Goal: Find specific page/section: Find specific page/section

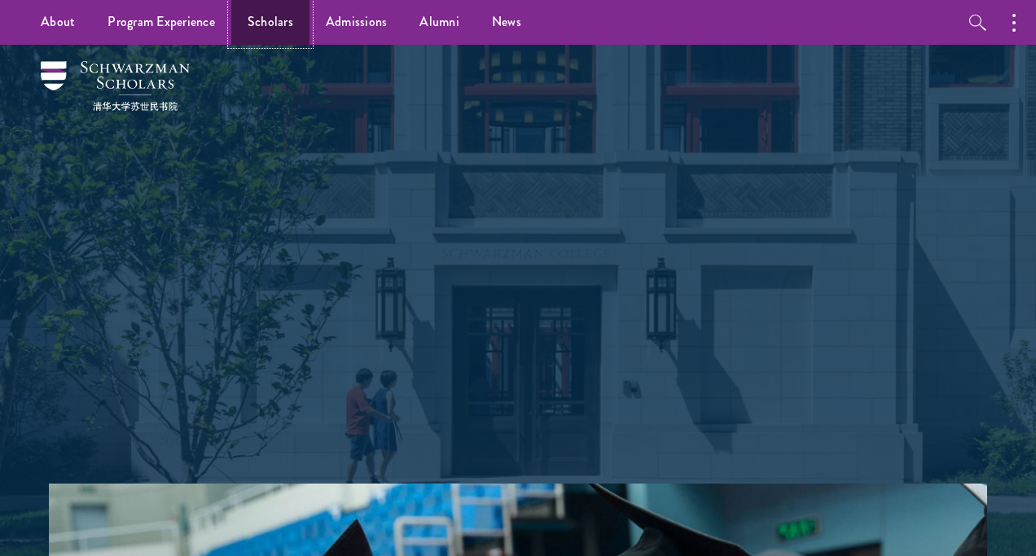
click at [282, 36] on link "Scholars" at bounding box center [270, 22] width 78 height 45
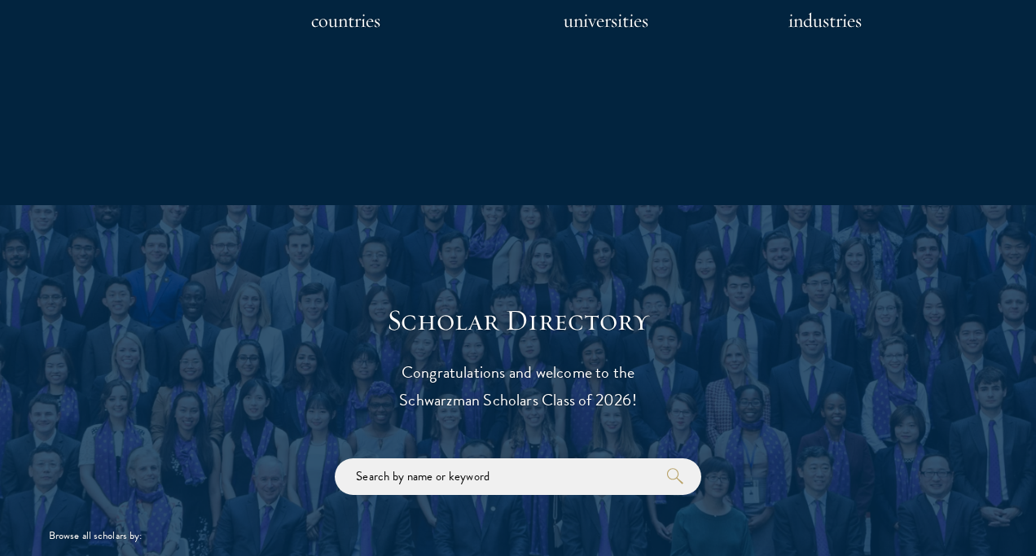
scroll to position [1502, 0]
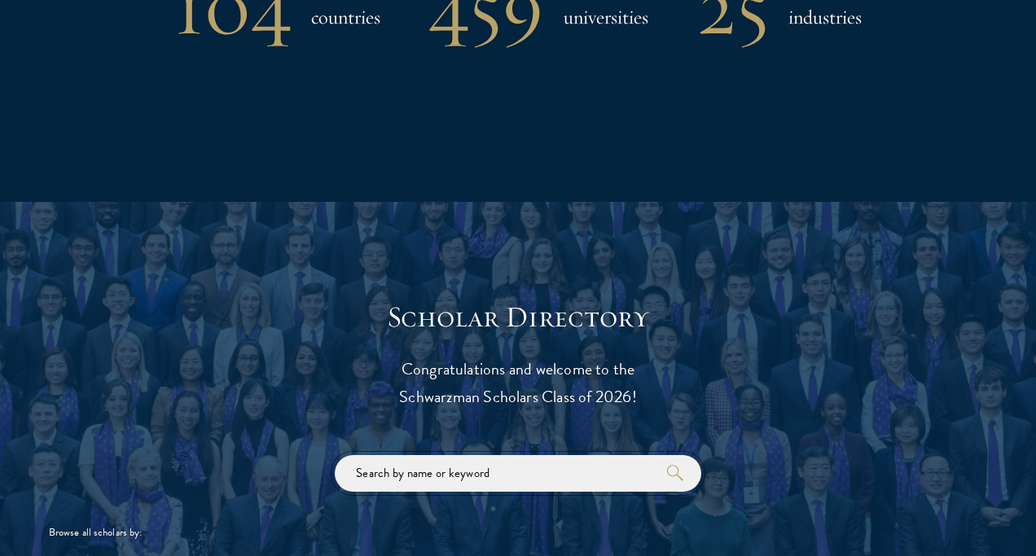
click at [437, 464] on input "search" at bounding box center [518, 473] width 367 height 37
type input "maya"
click button "submit" at bounding box center [0, 0] width 0 height 0
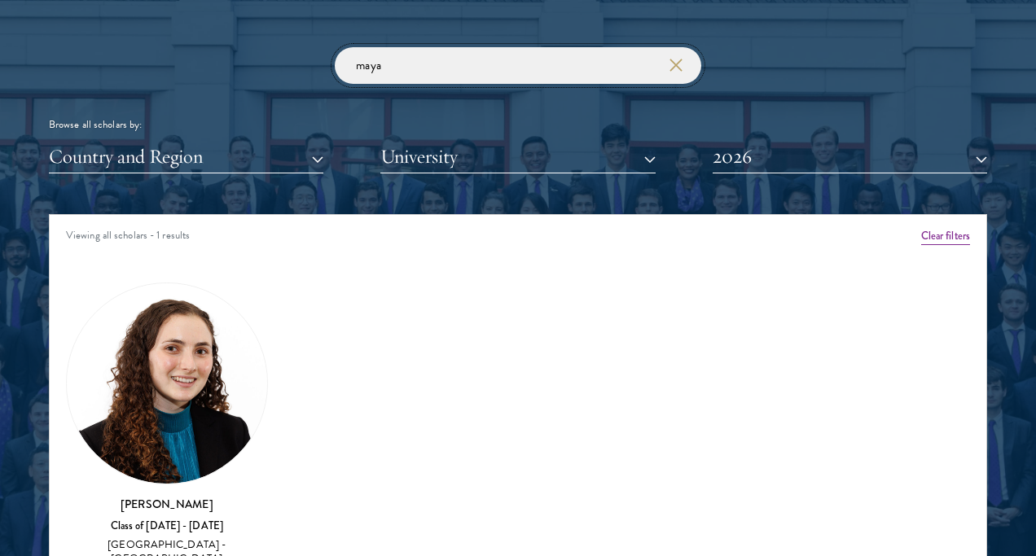
scroll to position [1926, 0]
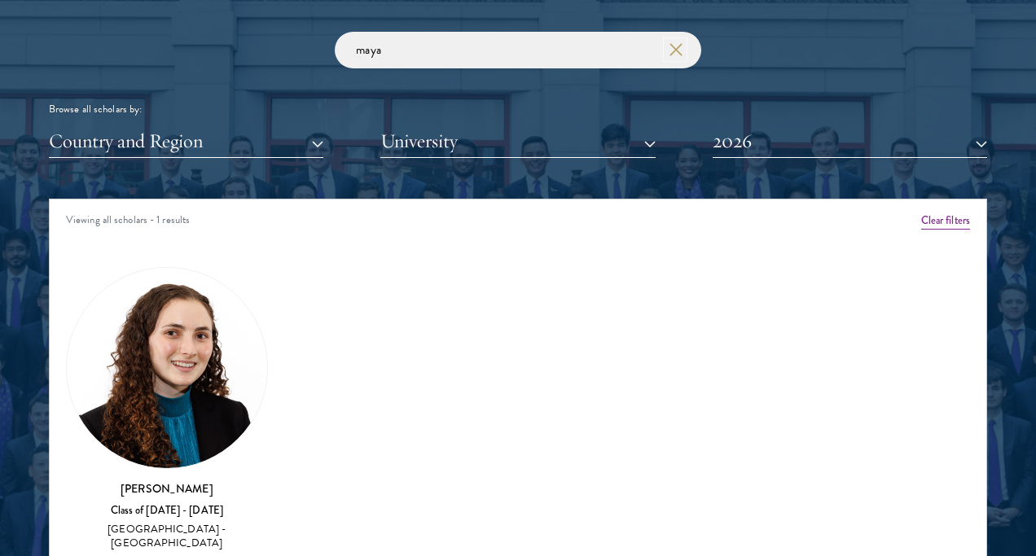
click at [678, 50] on icon "button" at bounding box center [676, 49] width 13 height 13
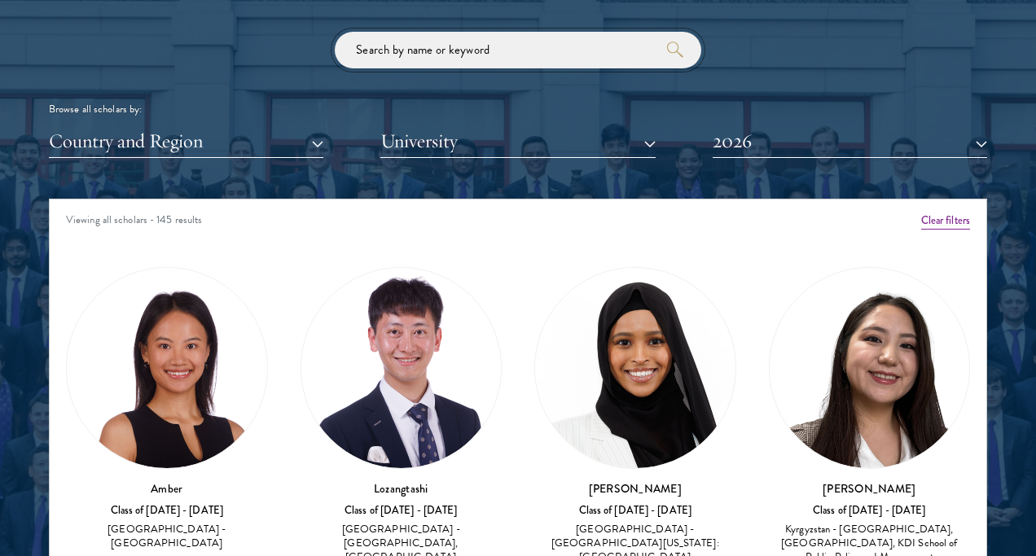
click at [594, 57] on input "search" at bounding box center [518, 50] width 367 height 37
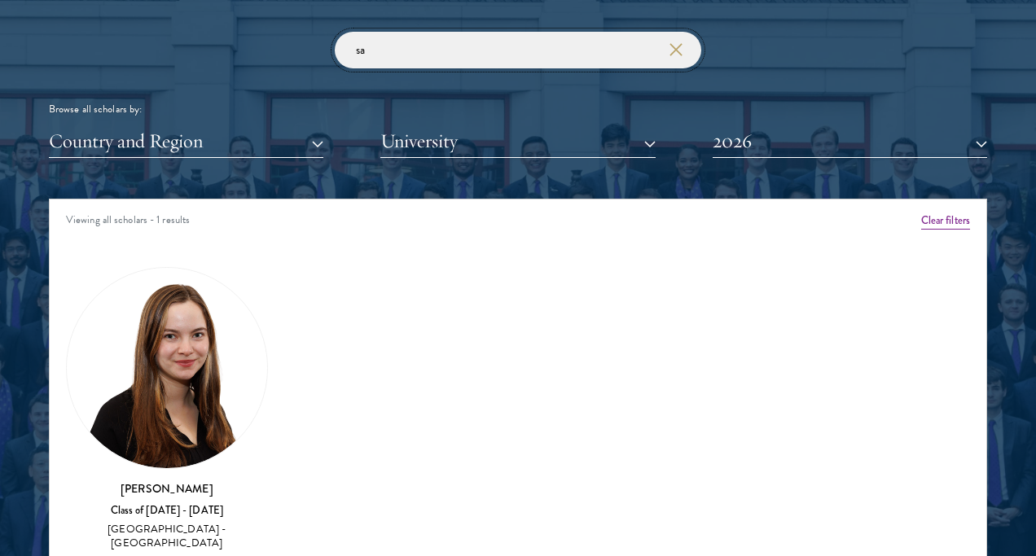
type input "s"
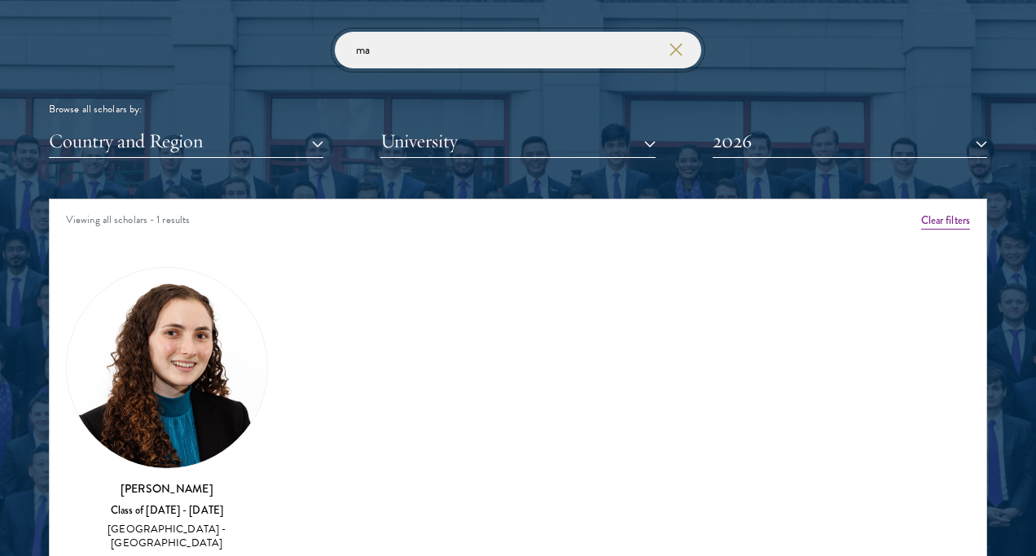
type input "m"
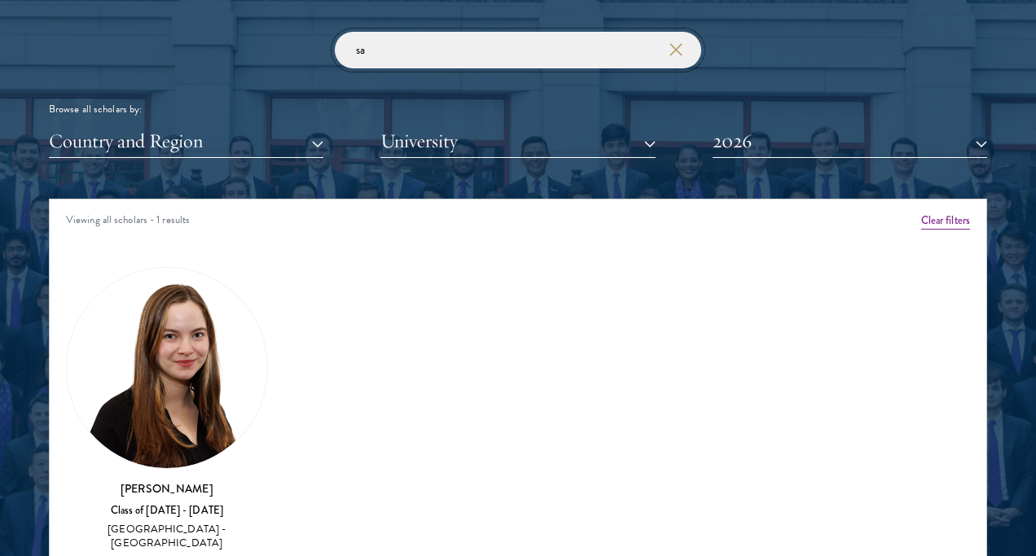
type input "s"
